Goal: Task Accomplishment & Management: Use online tool/utility

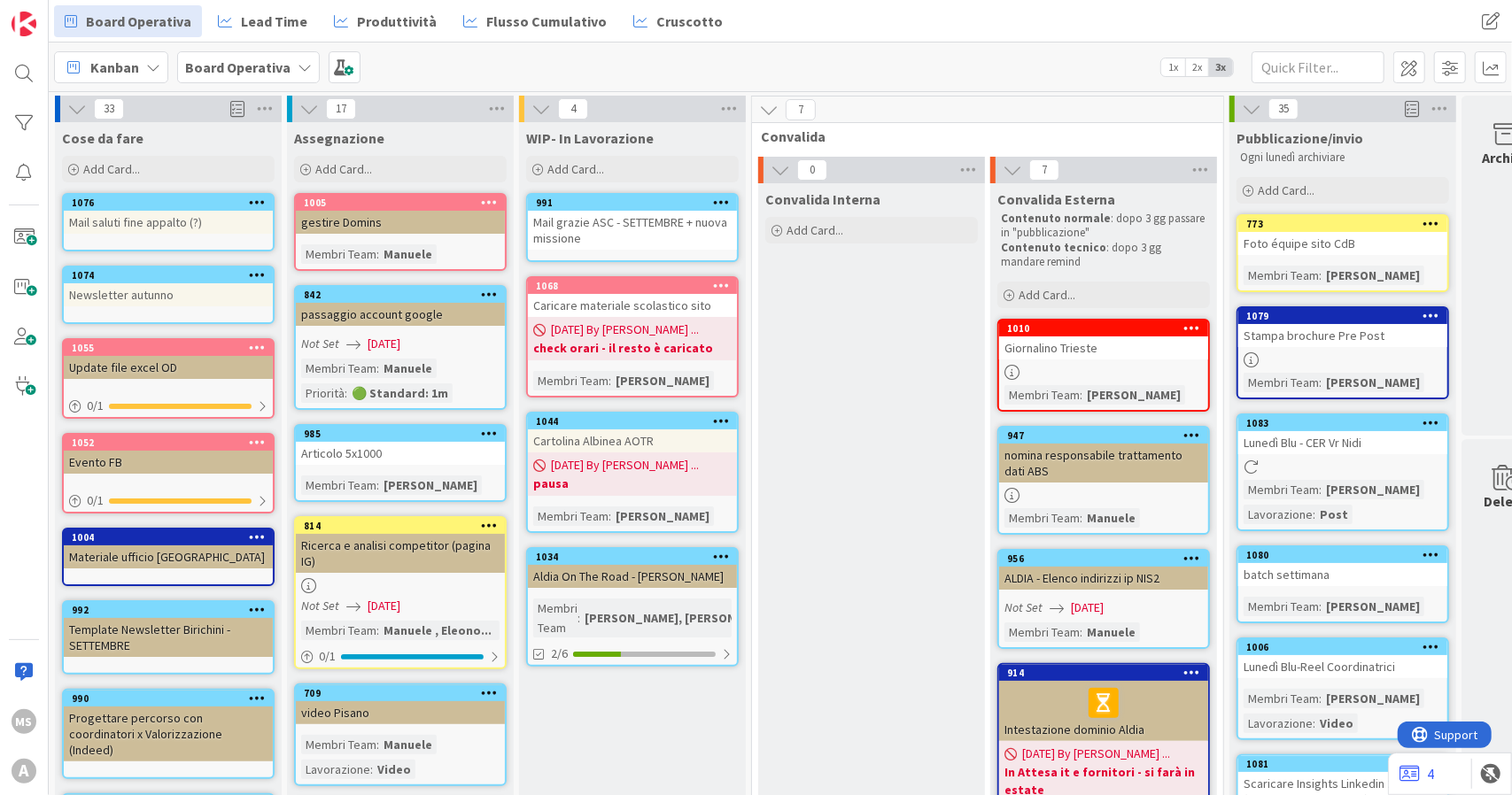
click at [590, 221] on div "Mail grazie ASC - SETTEMBRE + nuova missione" at bounding box center [632, 230] width 209 height 39
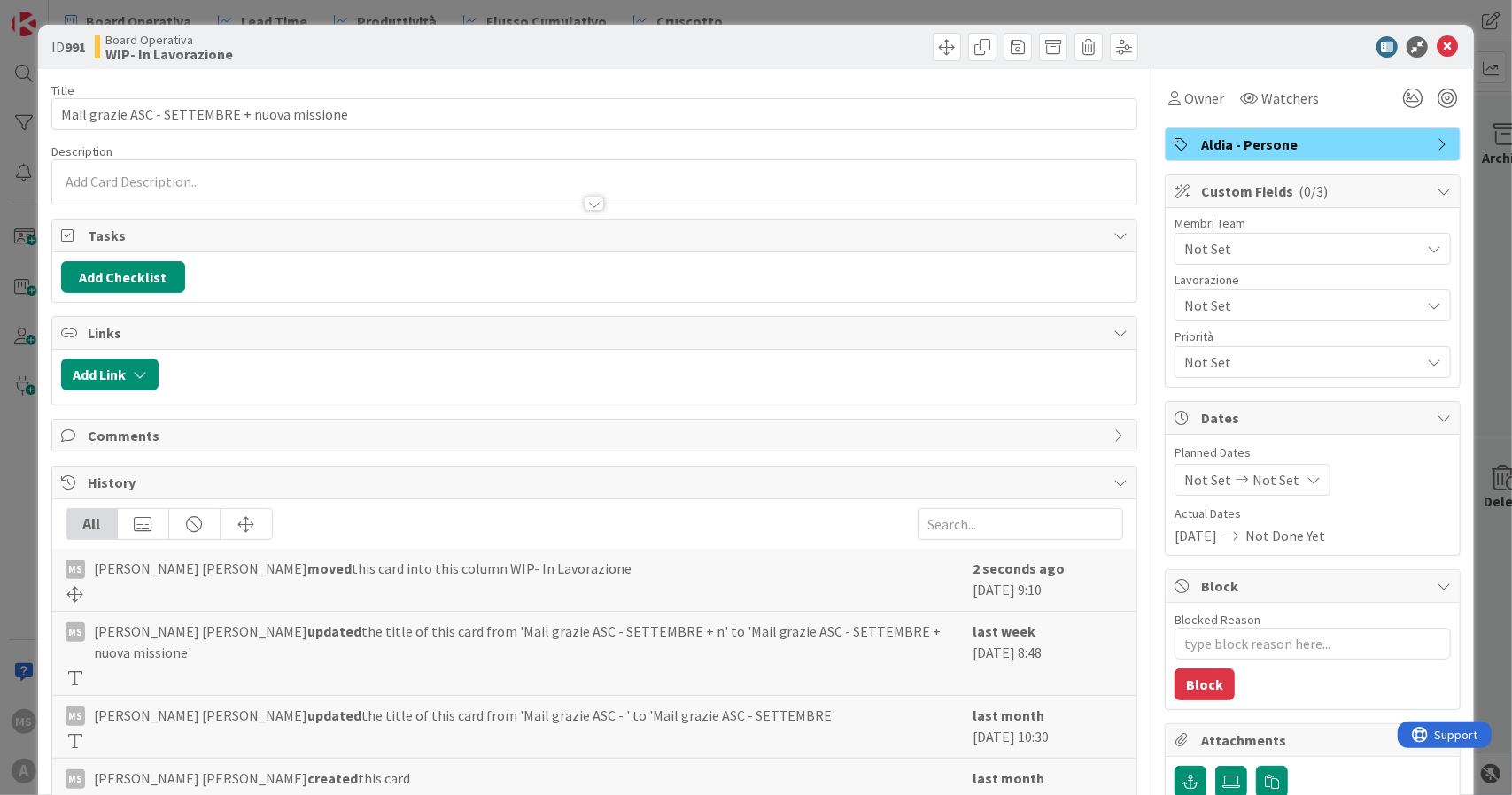
click at [1330, 238] on span "Not Set" at bounding box center [1302, 249] width 236 height 21
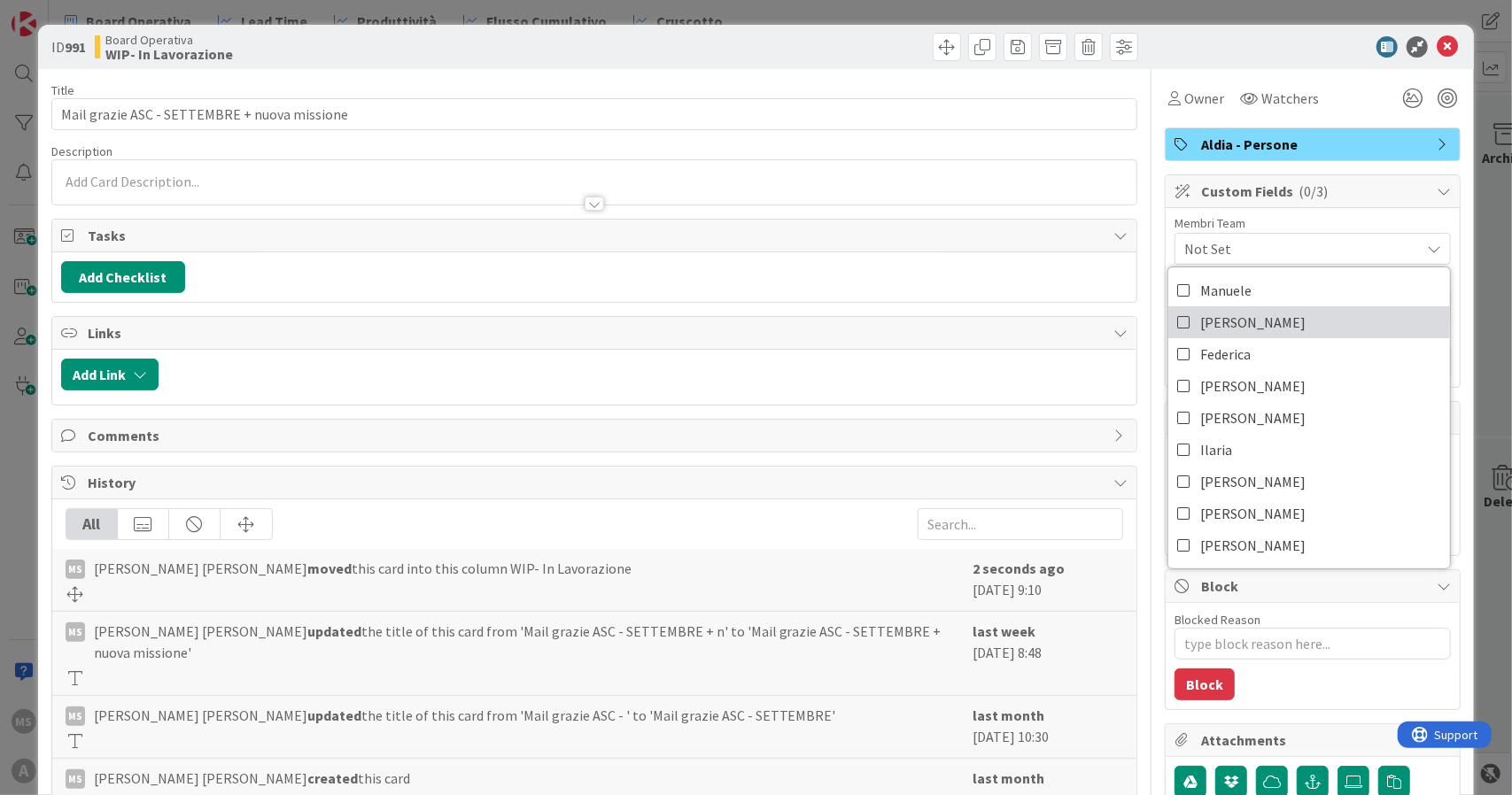
click at [1292, 323] on link "[PERSON_NAME]" at bounding box center [1309, 322] width 281 height 32
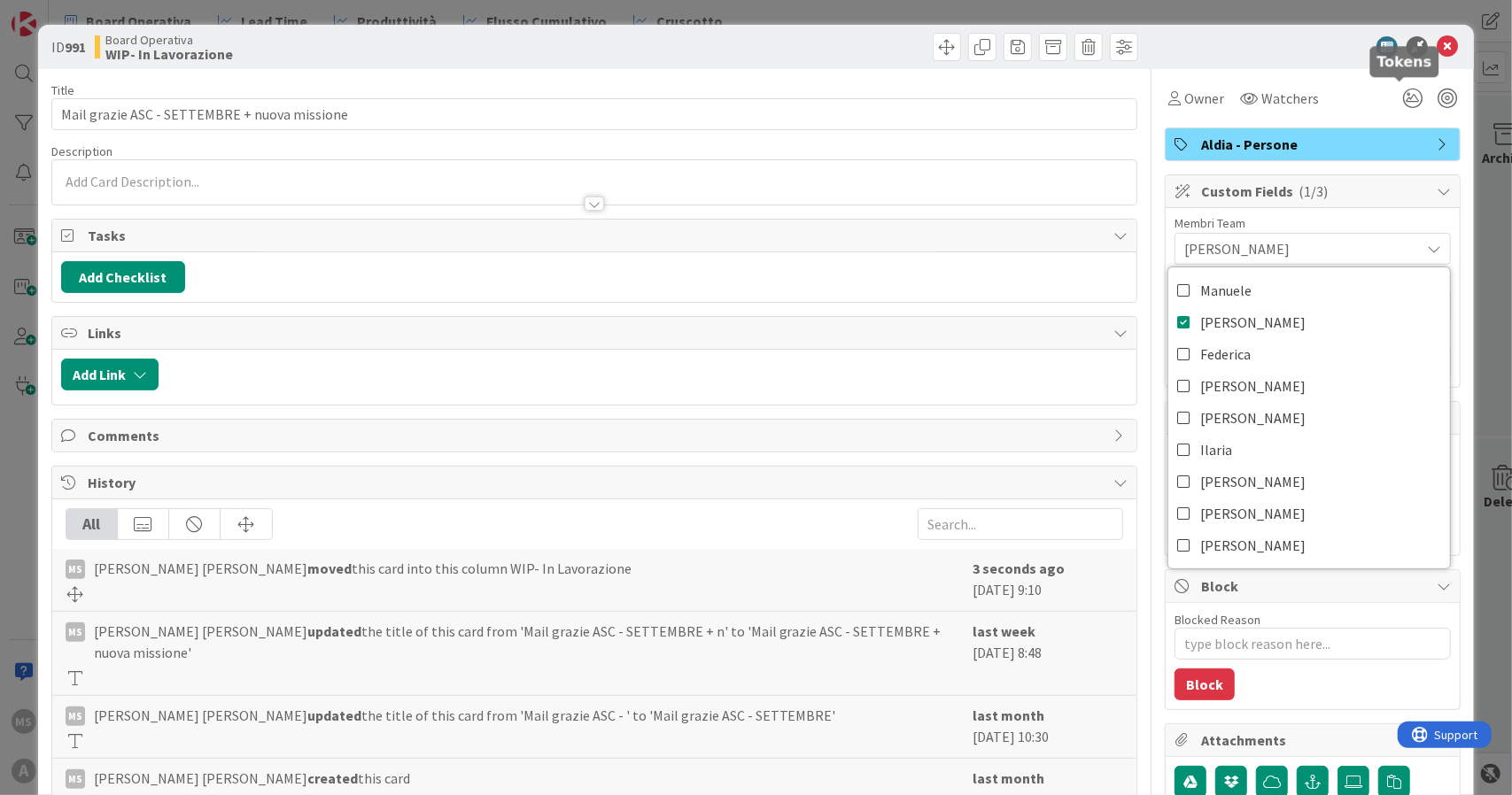
type textarea "x"
click at [1436, 51] on icon at bounding box center [1446, 47] width 21 height 21
